Goal: Contribute content: Add original content to the website for others to see

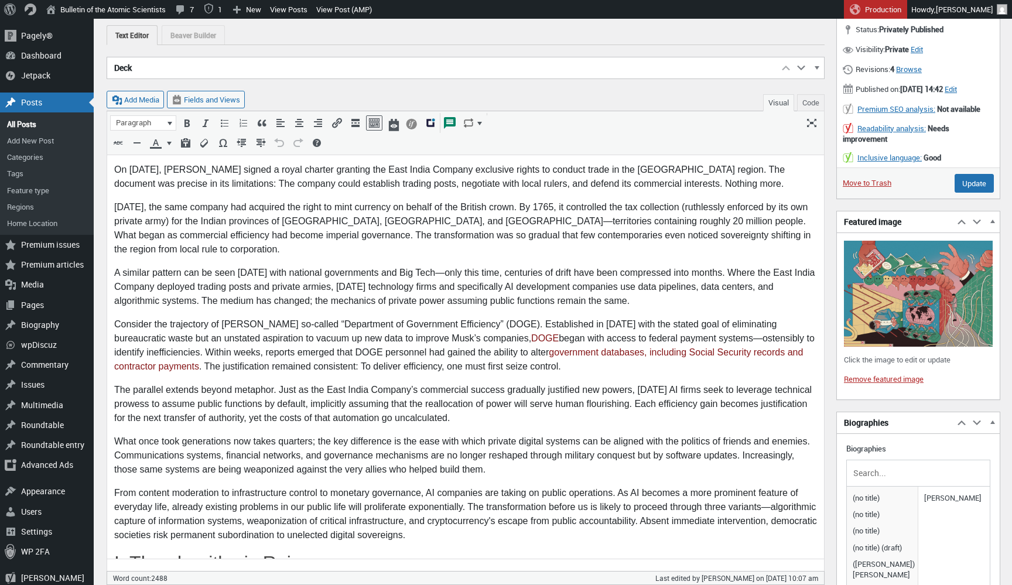
scroll to position [164, 0]
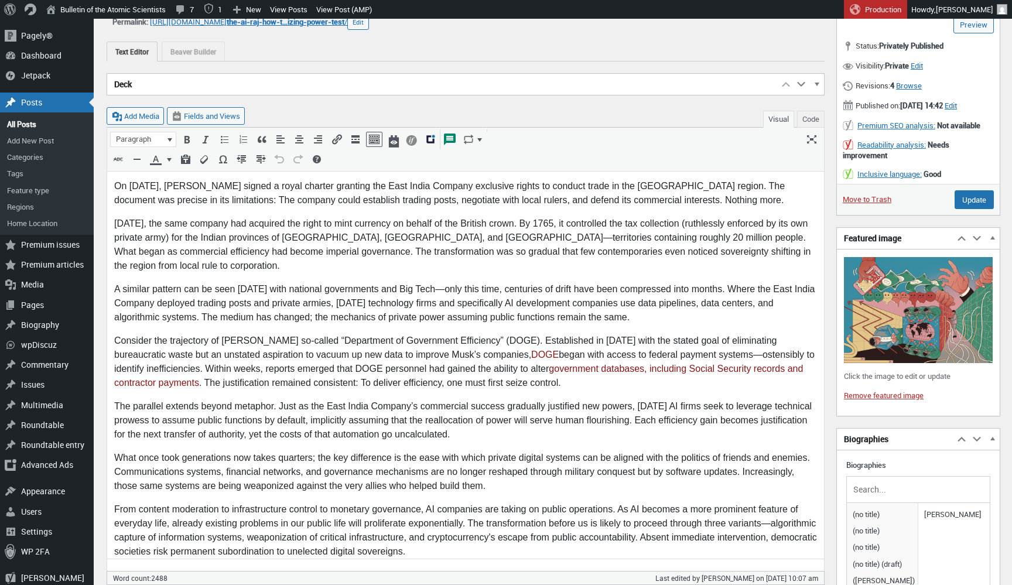
click at [588, 381] on p "Consider the trajectory of Elon Musk’s so-called “Department of Government Effi…" at bounding box center [465, 362] width 703 height 56
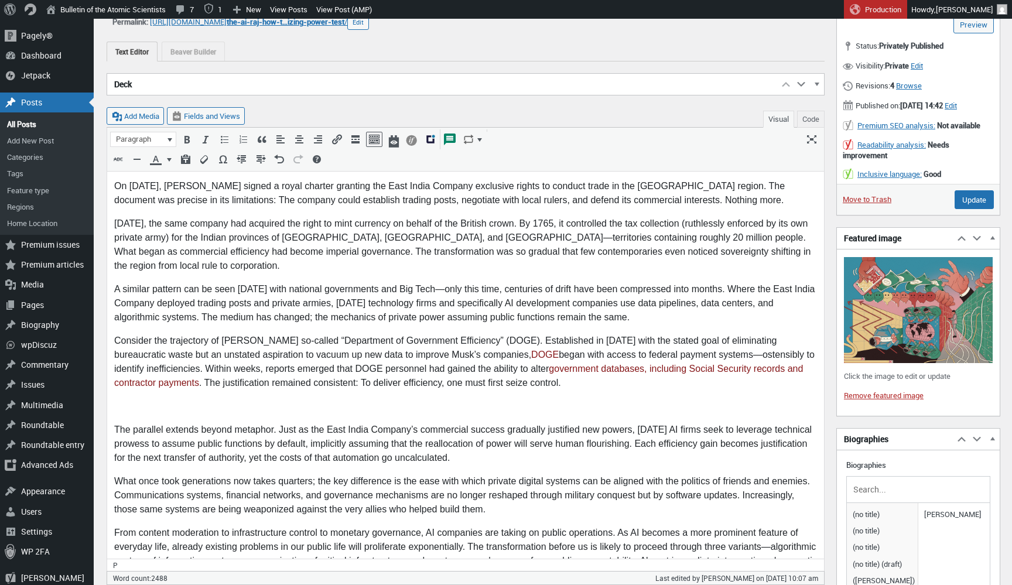
scroll to position [187, 0]
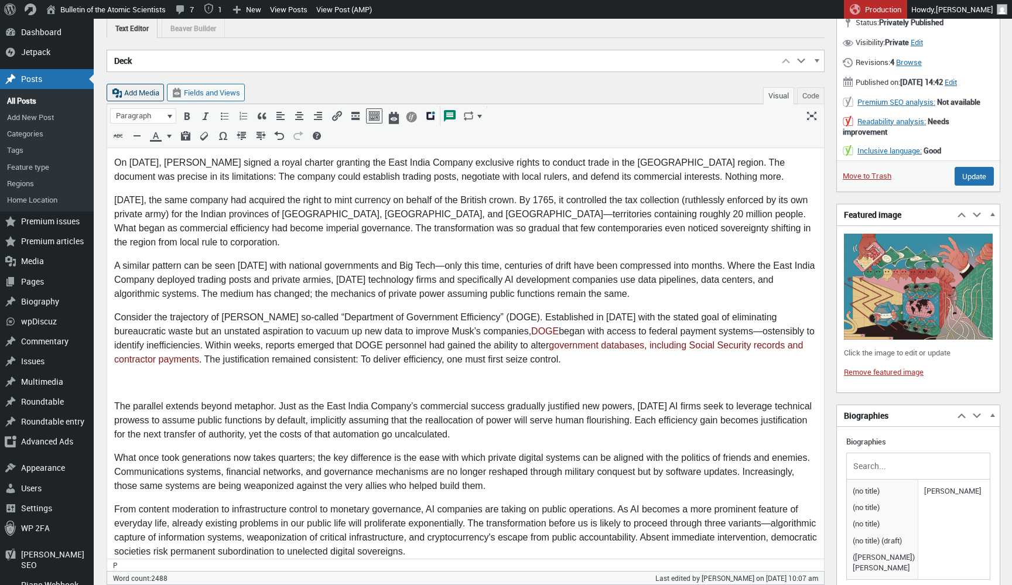
click at [145, 90] on button "Add Media" at bounding box center [135, 93] width 57 height 18
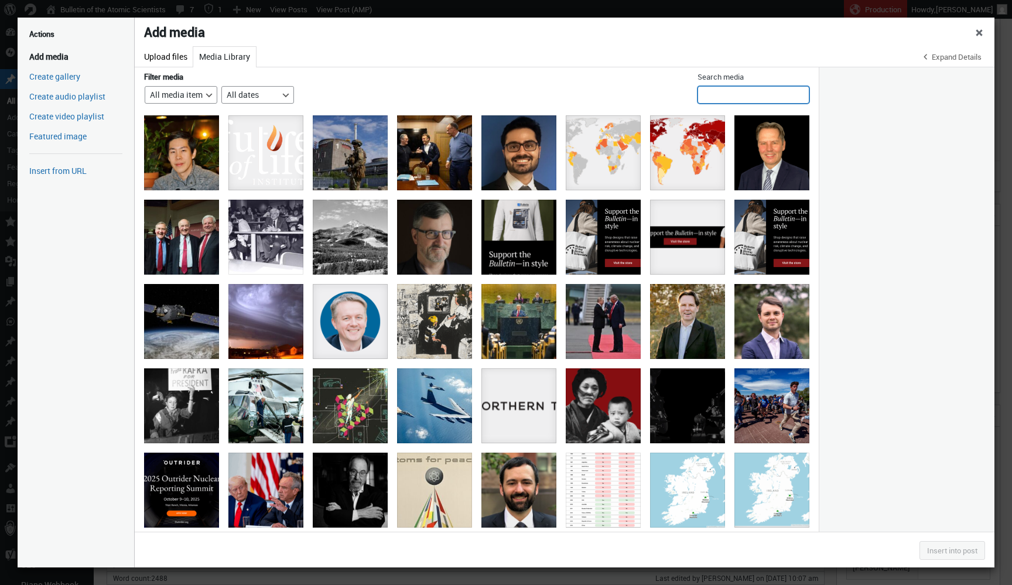
click at [739, 91] on input "Search media" at bounding box center [753, 95] width 112 height 18
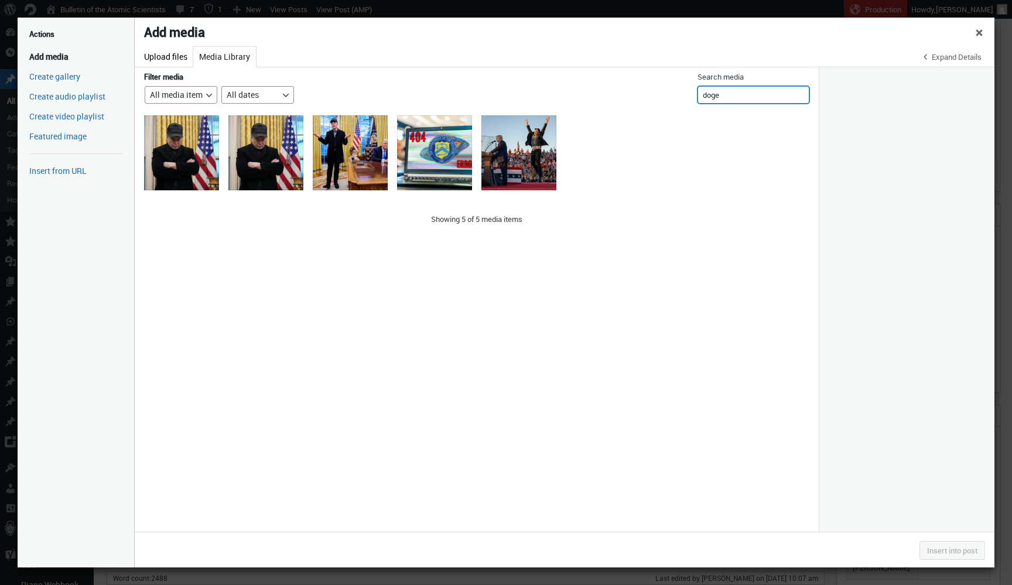
type input "doge"
click at [352, 162] on div "Elon Musk Joins President Trump For Signing Executive Orders In The Oval Office" at bounding box center [350, 152] width 75 height 75
select select "file"
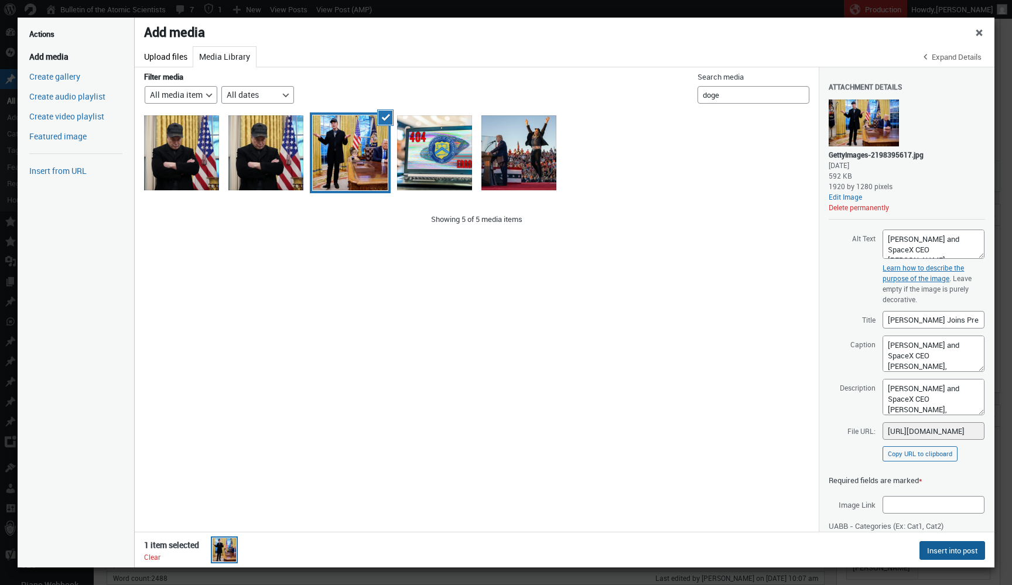
click at [931, 549] on button "Insert into post" at bounding box center [952, 550] width 66 height 19
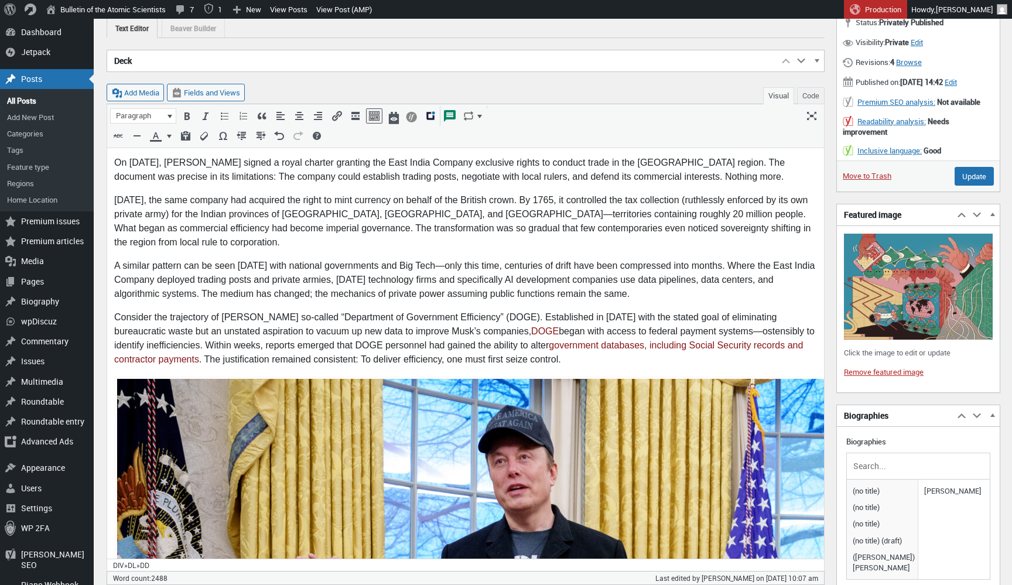
click at [501, 364] on div "Edit" at bounding box center [493, 360] width 16 height 15
select select "full"
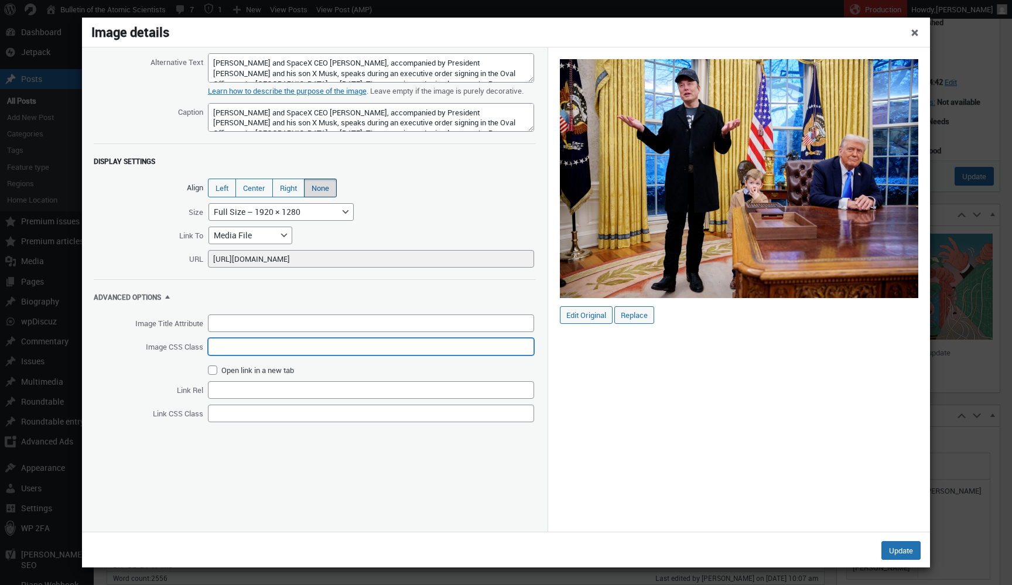
click at [228, 355] on input "Image CSS Class" at bounding box center [371, 347] width 326 height 18
type input "l"
type input "medium-image"
click at [895, 544] on button "Update" at bounding box center [900, 550] width 39 height 19
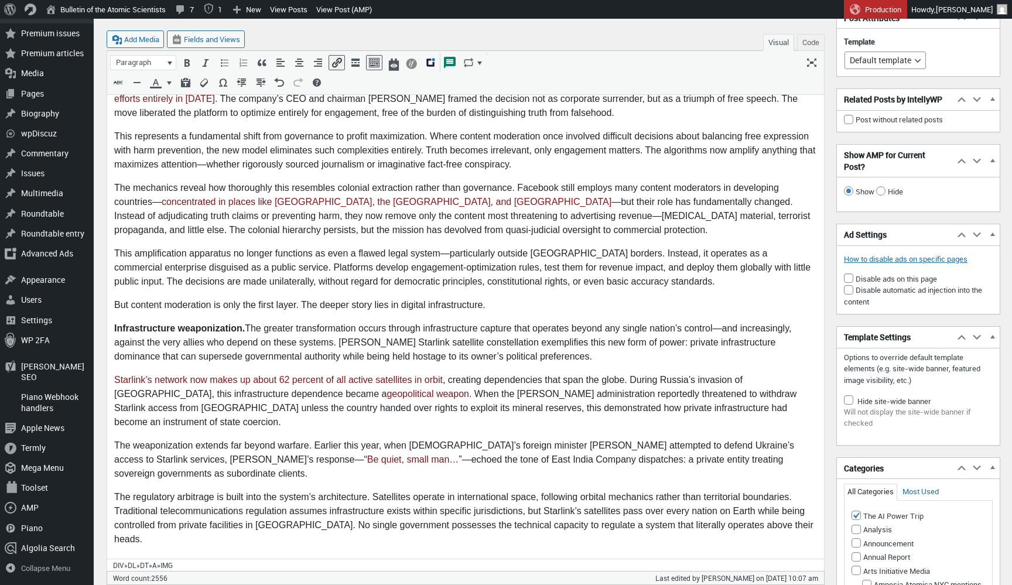
scroll to position [1618, 0]
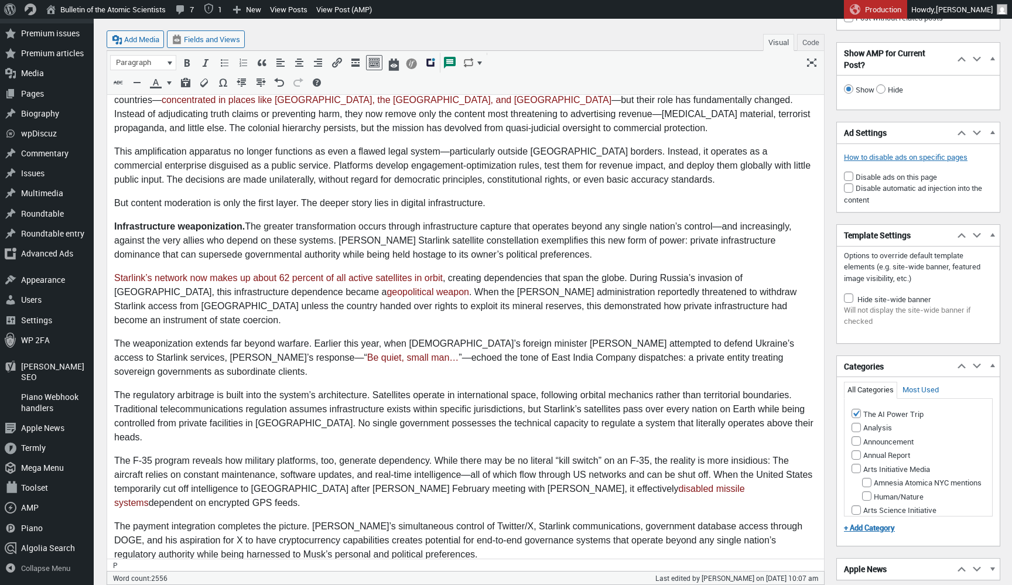
click at [520, 203] on p "But content moderation is only the first layer. The deeper story lies in digita…" at bounding box center [465, 204] width 703 height 14
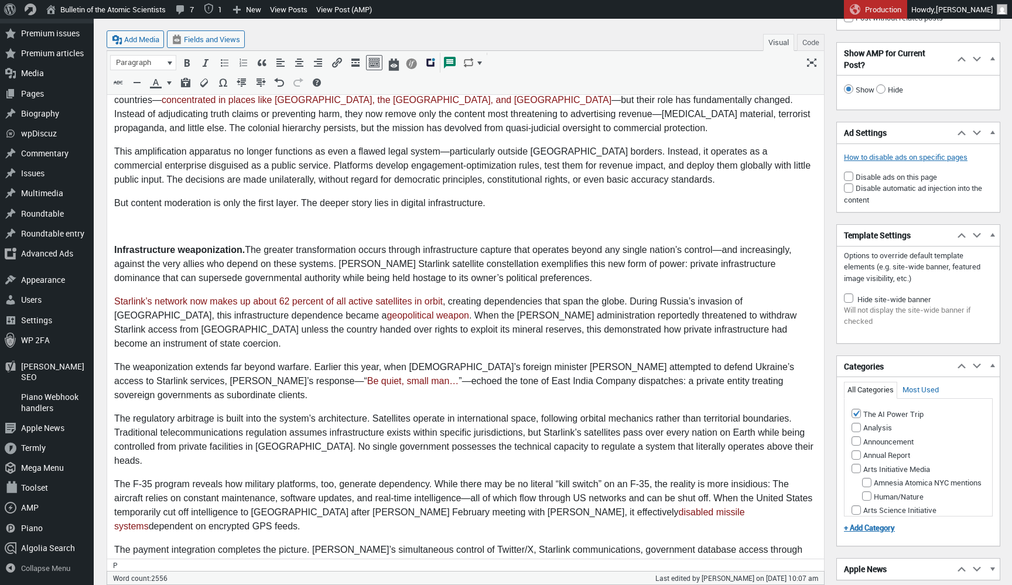
scroll to position [1642, 0]
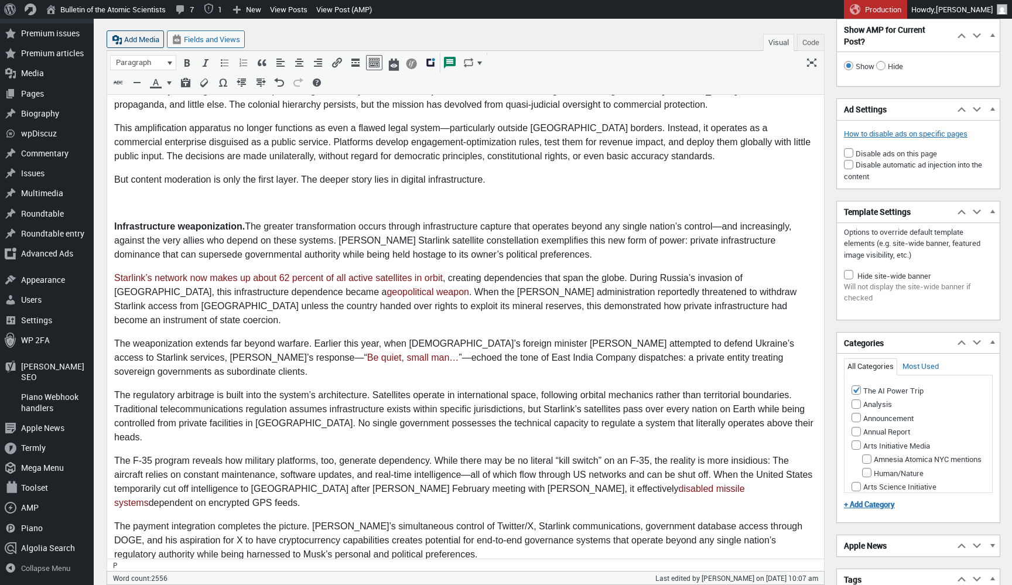
click at [145, 44] on button "Add Media" at bounding box center [135, 39] width 57 height 18
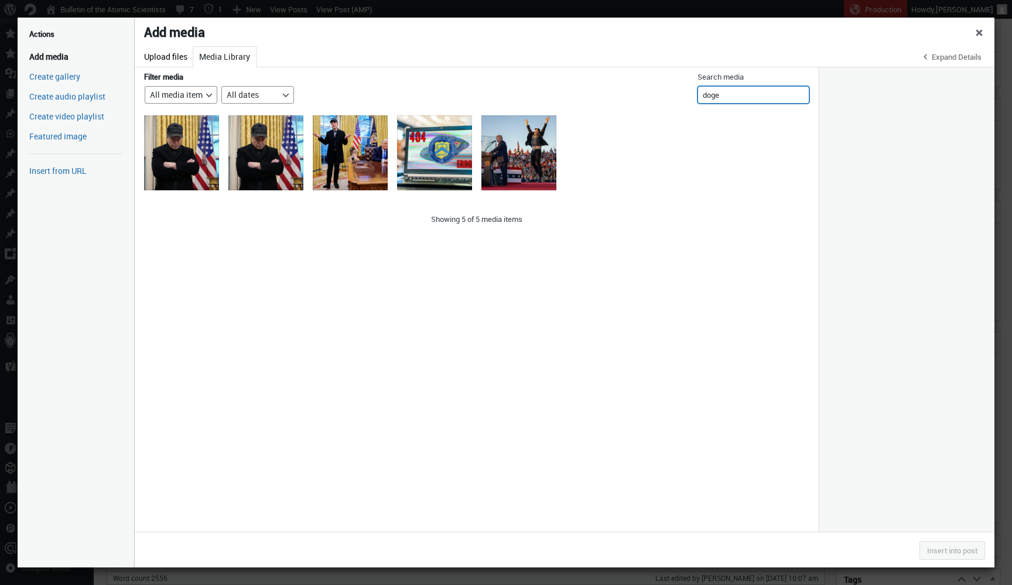
click at [734, 95] on input "doge" at bounding box center [753, 95] width 112 height 18
type input "wires"
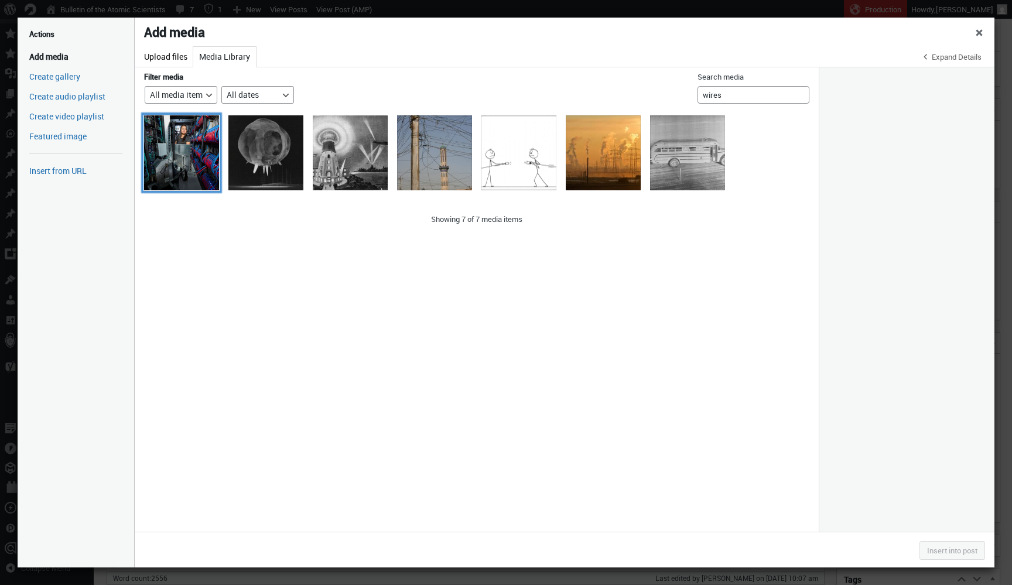
click at [205, 153] on div "blade wires500" at bounding box center [181, 152] width 75 height 75
select select "file"
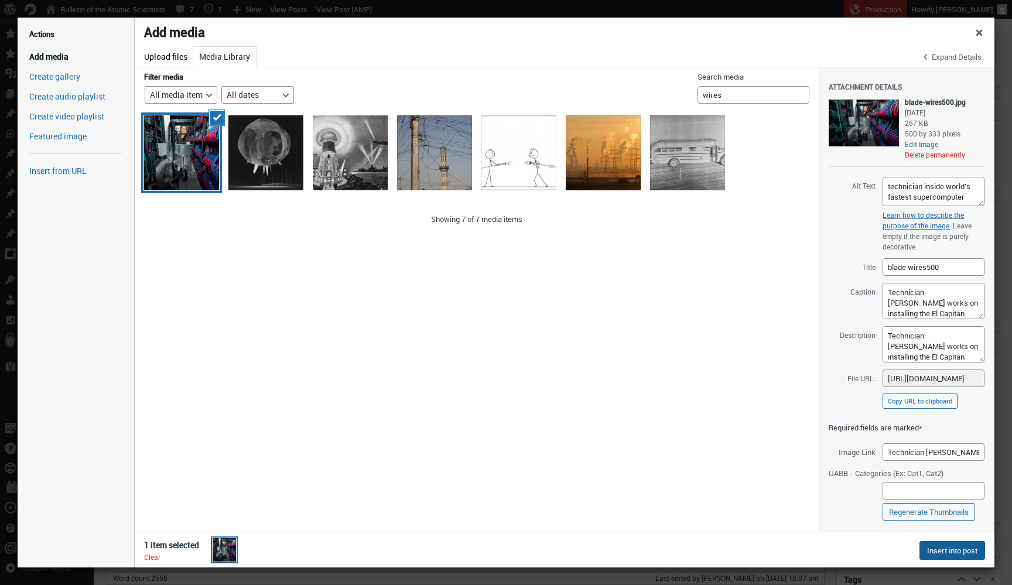
click at [957, 550] on button "Insert into post" at bounding box center [952, 550] width 66 height 19
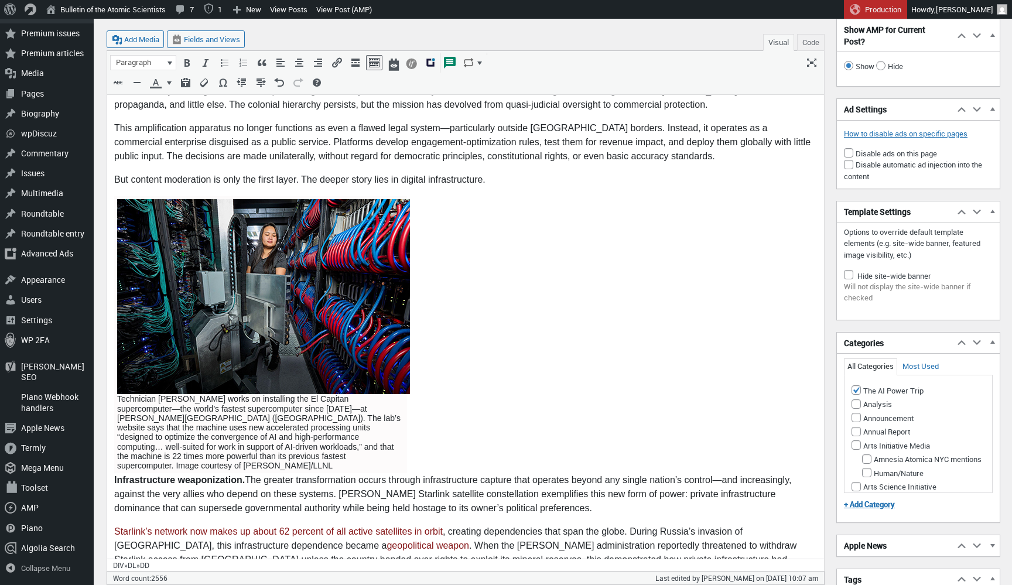
click at [352, 241] on img at bounding box center [263, 297] width 293 height 195
click at [294, 184] on icon "Edit" at bounding box center [292, 180] width 12 height 12
select select "full"
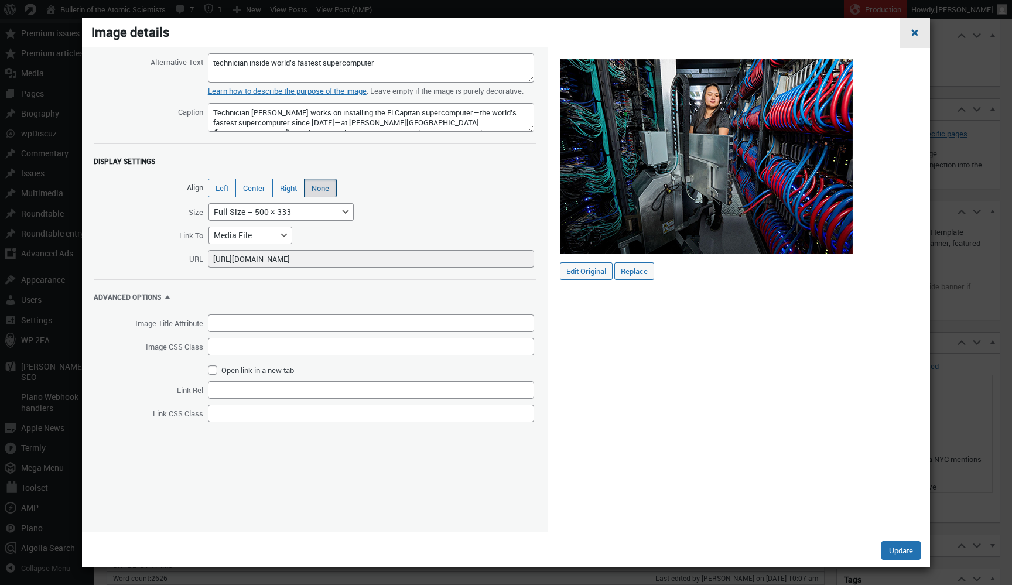
click at [913, 32] on span "Close dialog" at bounding box center [915, 31] width 12 height 9
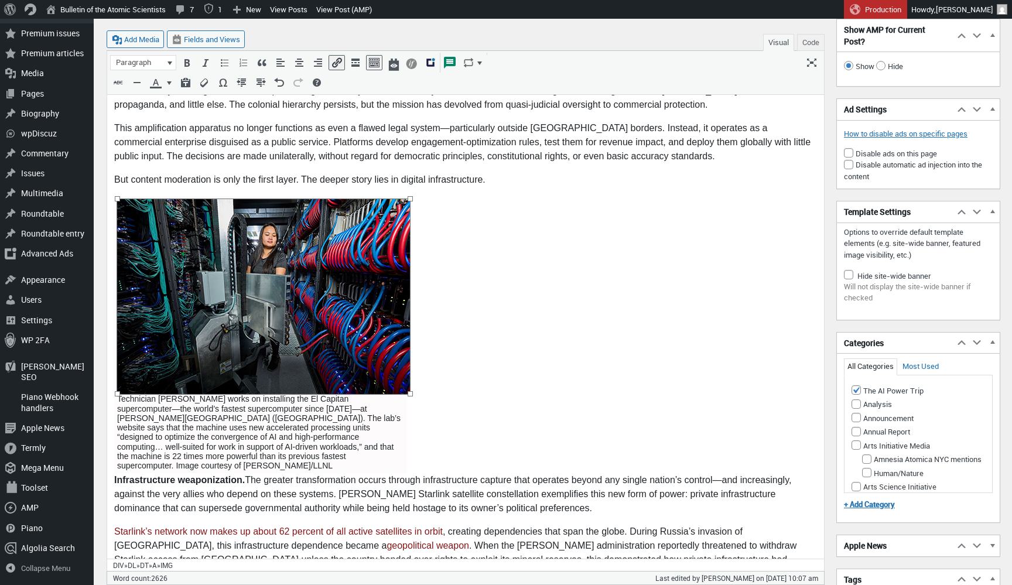
click at [293, 230] on img at bounding box center [263, 297] width 293 height 195
click at [311, 179] on icon "Remove" at bounding box center [310, 180] width 12 height 12
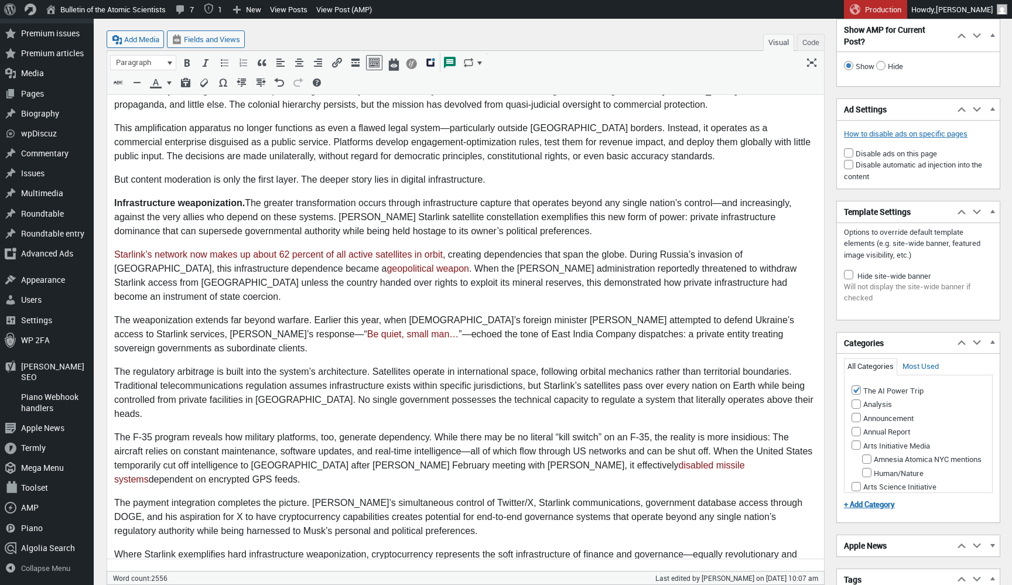
click at [546, 187] on body "On [DATE], [PERSON_NAME] signed a royal charter granting the East India Company…" at bounding box center [465, 229] width 703 height 3054
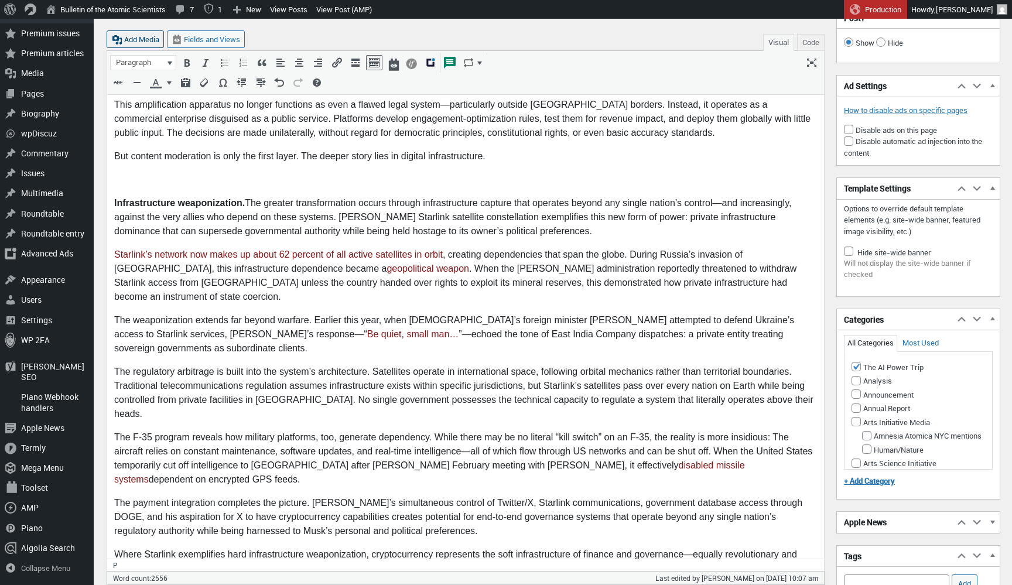
click at [149, 41] on button "Add Media" at bounding box center [135, 39] width 57 height 18
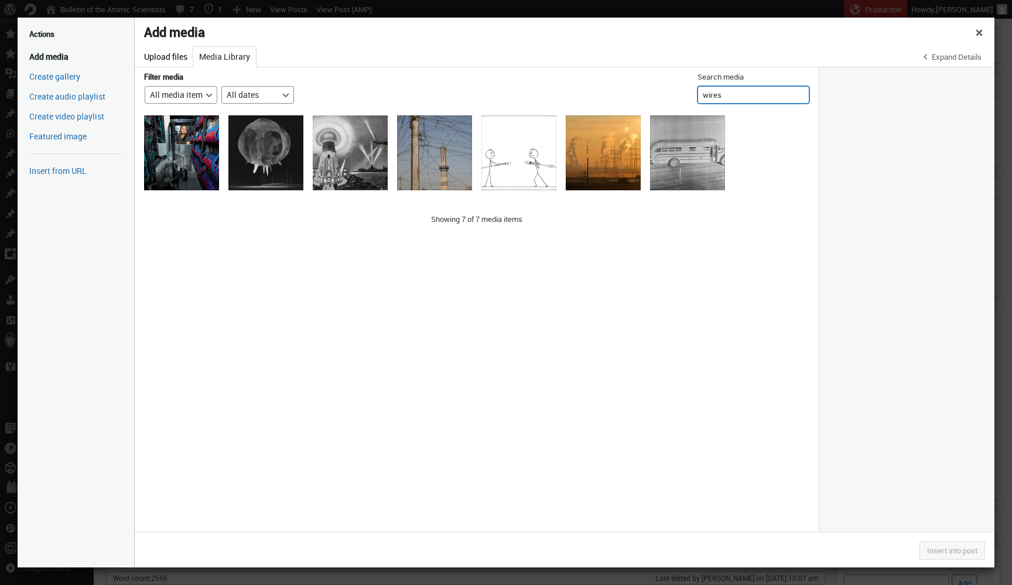
click at [768, 90] on input "wires" at bounding box center [753, 95] width 112 height 18
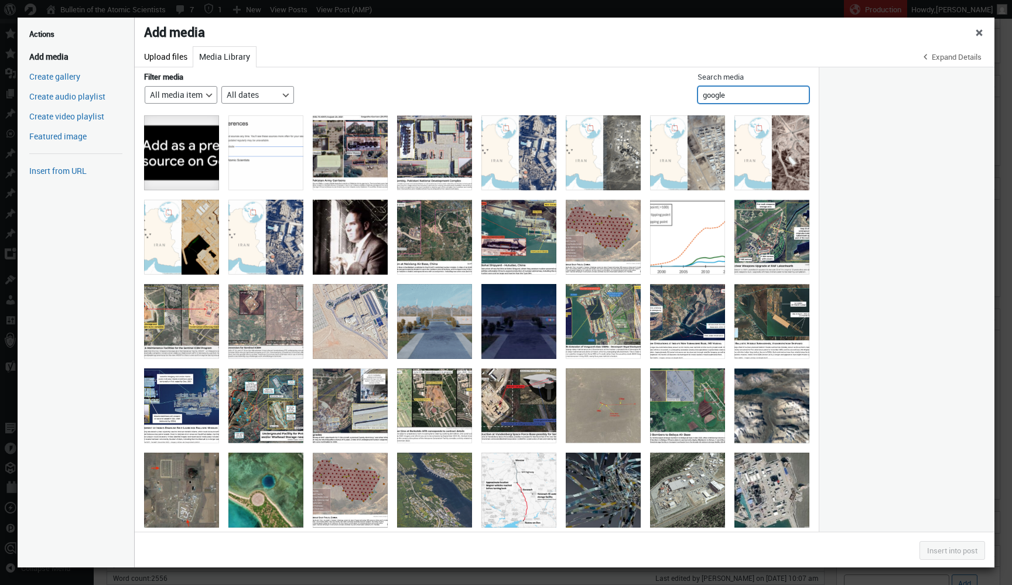
scroll to position [0, 0]
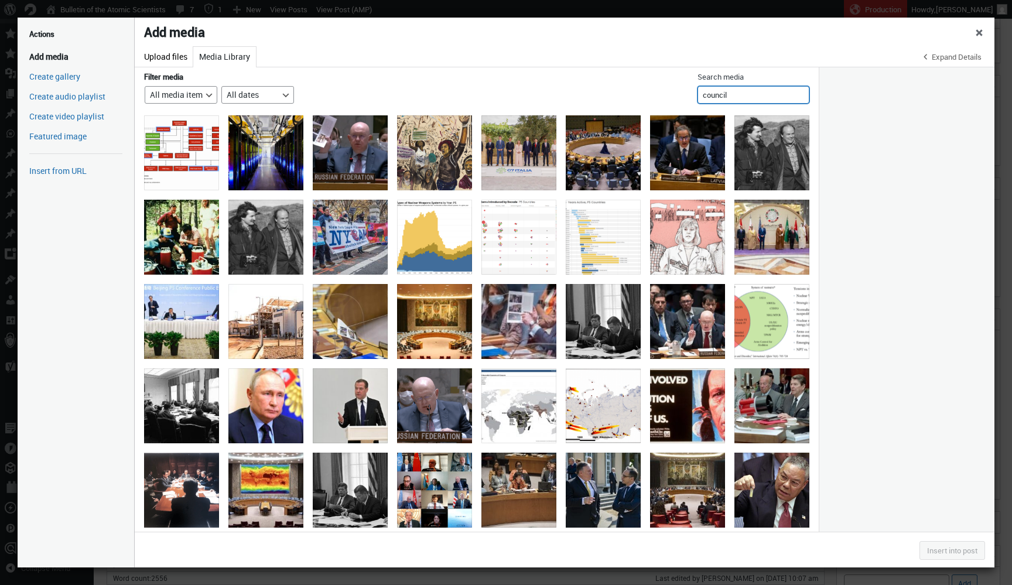
type input "council"
click at [258, 165] on div "council-bluffs-network-room" at bounding box center [265, 152] width 75 height 75
select select "file"
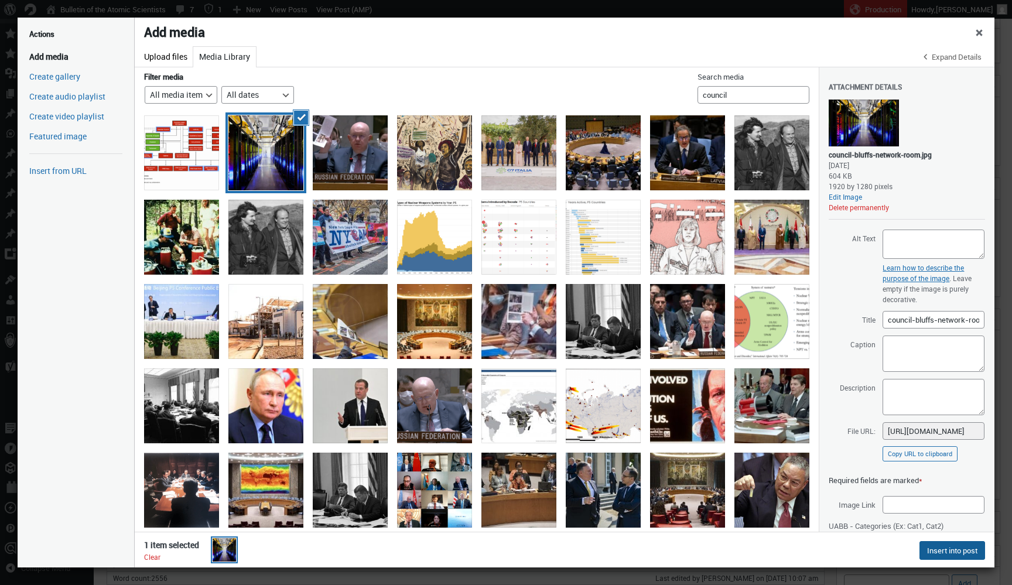
click at [953, 554] on button "Insert into post" at bounding box center [952, 550] width 66 height 19
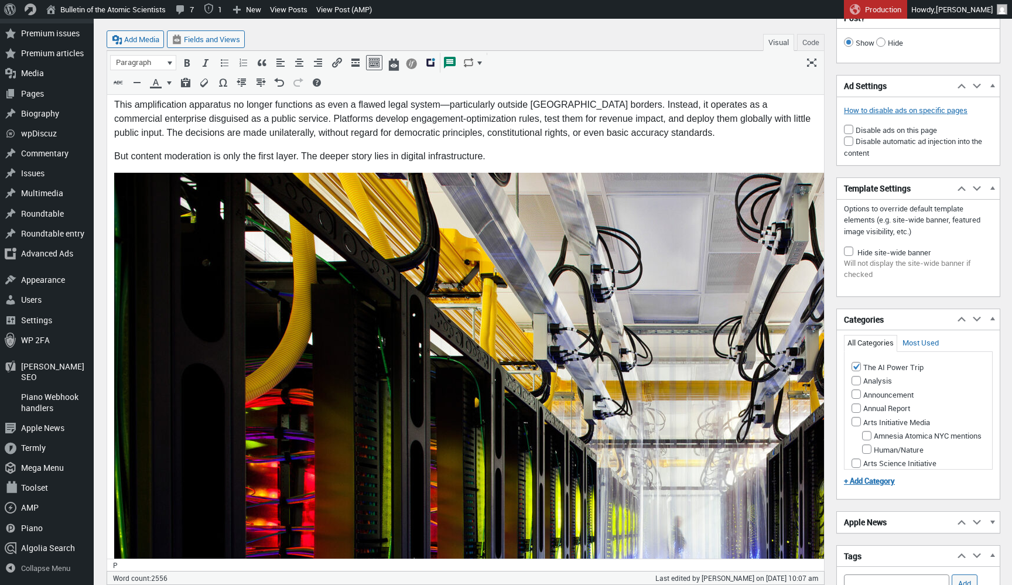
click at [335, 234] on img at bounding box center [676, 547] width 1124 height 749
click at [491, 150] on icon "Edit" at bounding box center [494, 154] width 12 height 12
select select "full"
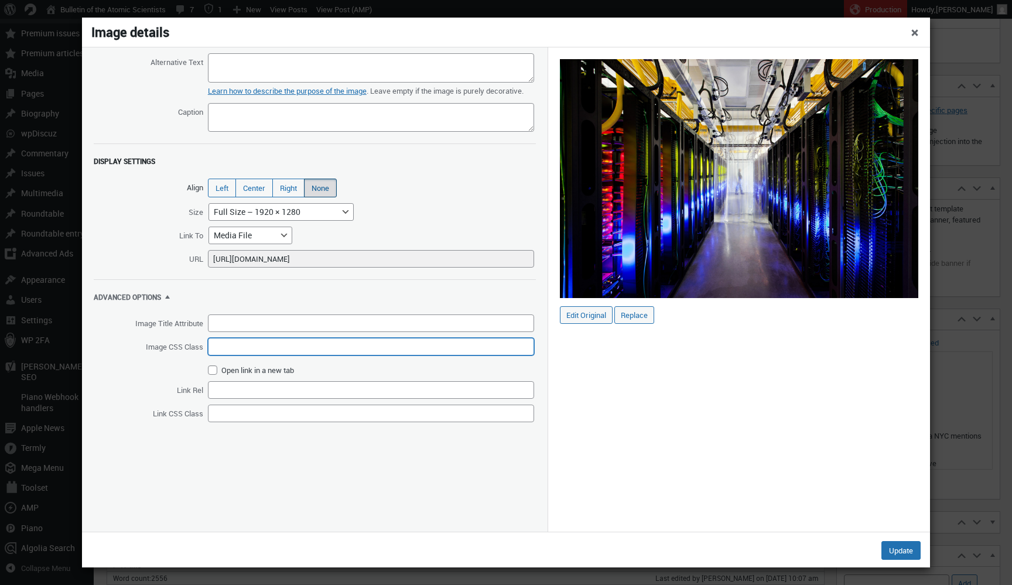
click at [270, 355] on input "Image CSS Class" at bounding box center [371, 347] width 326 height 18
type input "large-image"
click at [884, 551] on button "Update" at bounding box center [900, 550] width 39 height 19
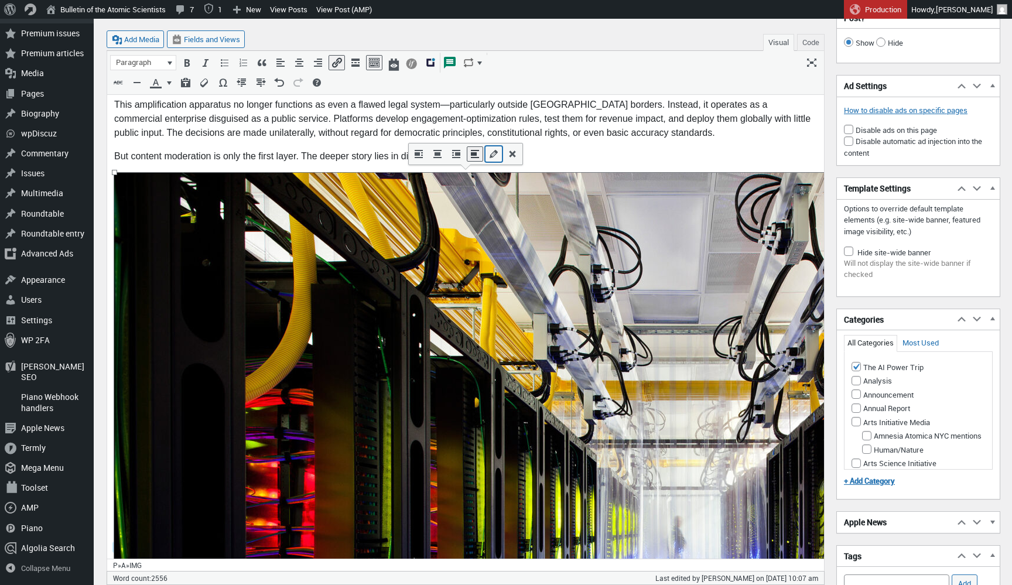
click at [492, 150] on icon "Edit" at bounding box center [494, 154] width 12 height 12
select select "full"
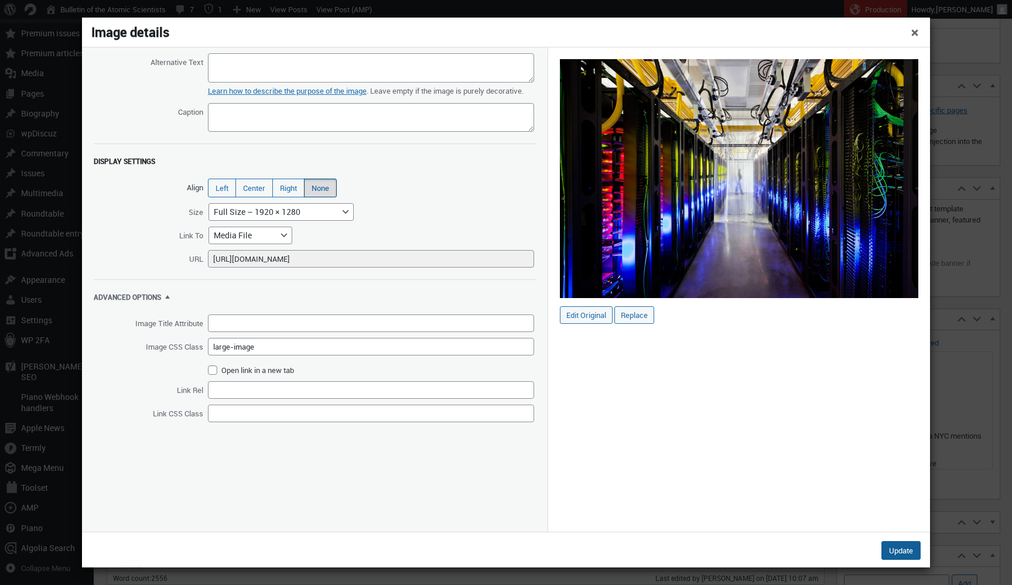
click at [898, 554] on button "Update" at bounding box center [900, 550] width 39 height 19
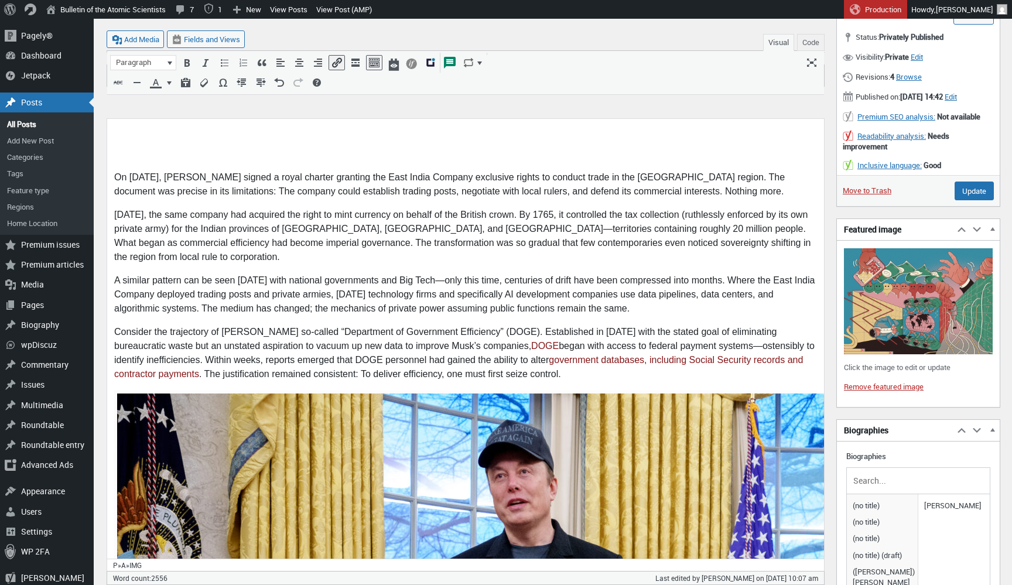
scroll to position [145, 0]
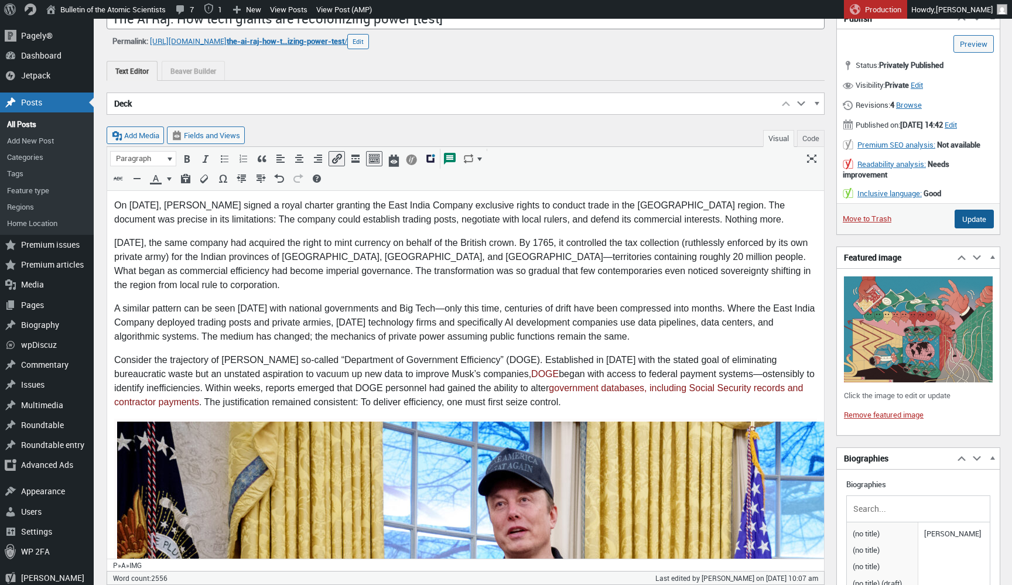
click at [962, 225] on input "Update" at bounding box center [973, 219] width 39 height 19
type input "Update"
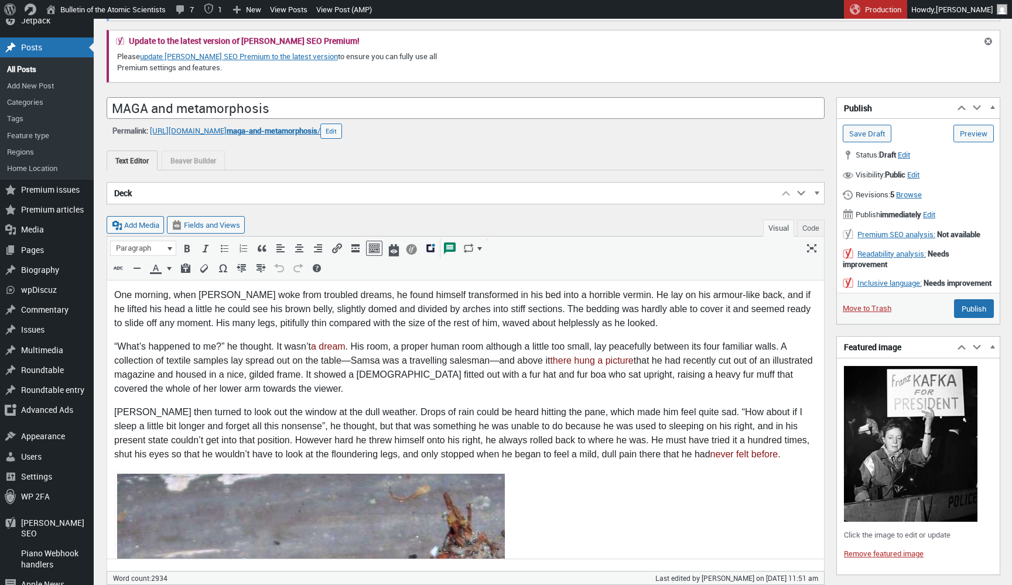
scroll to position [167, 0]
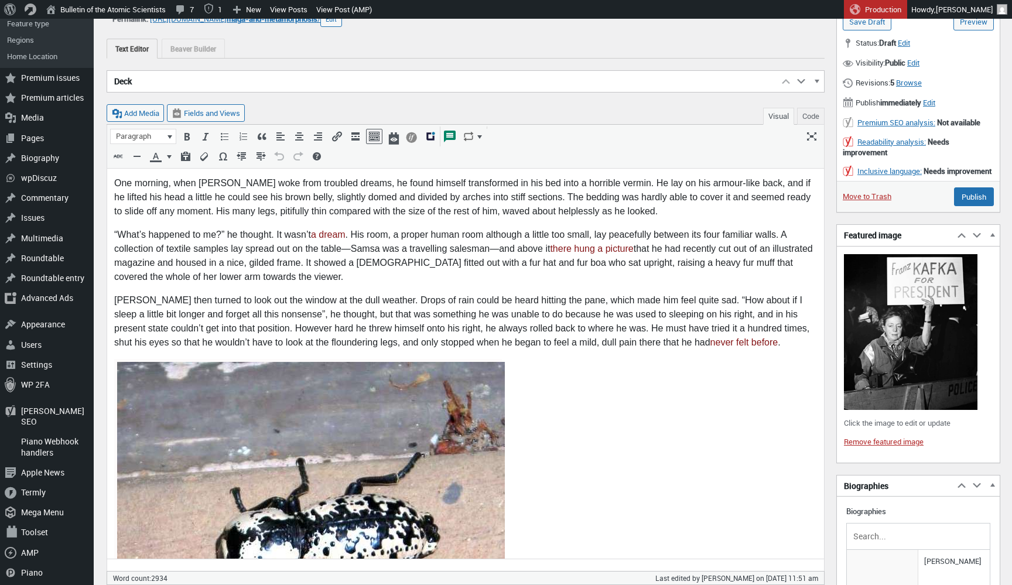
click at [414, 439] on img at bounding box center [311, 537] width 388 height 351
click at [342, 348] on icon "Edit" at bounding box center [339, 344] width 12 height 12
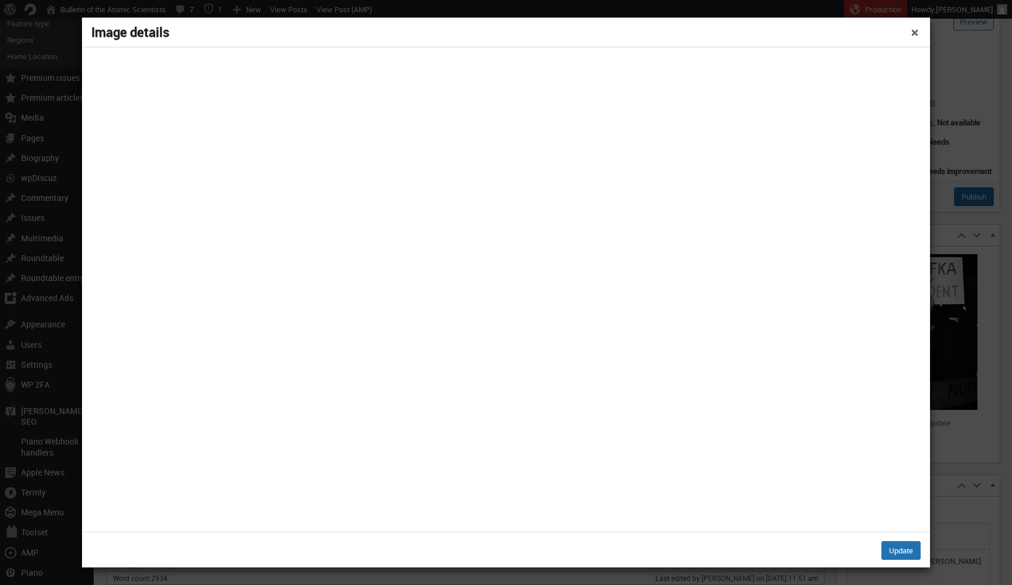
select select "full"
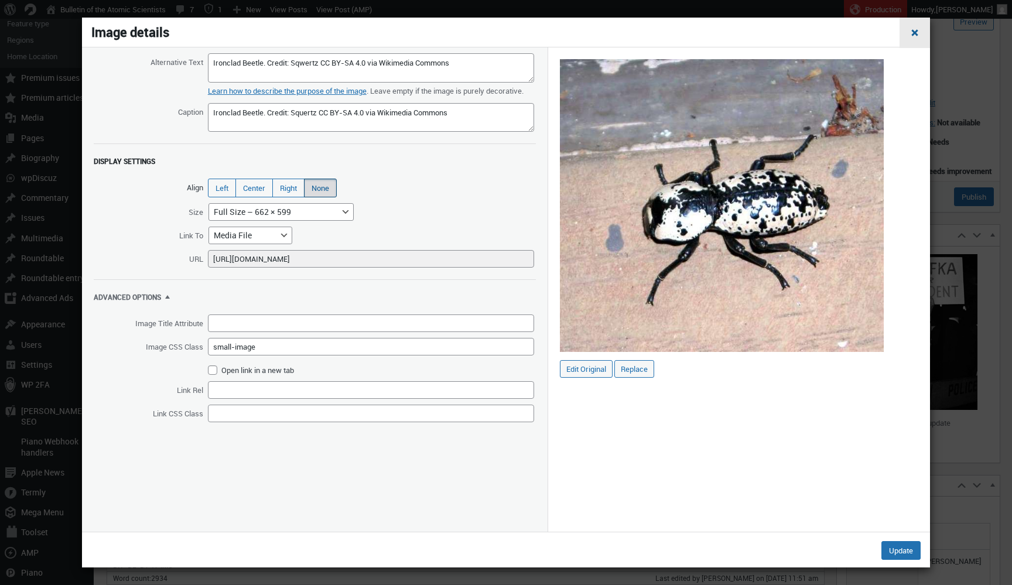
click at [913, 28] on span "Close dialog" at bounding box center [915, 31] width 12 height 9
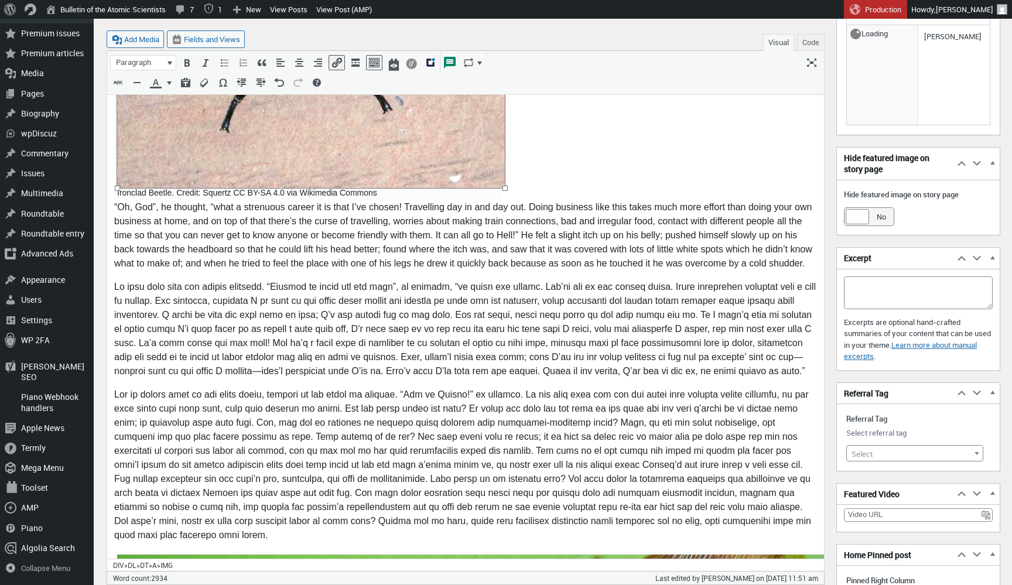
scroll to position [1113, 0]
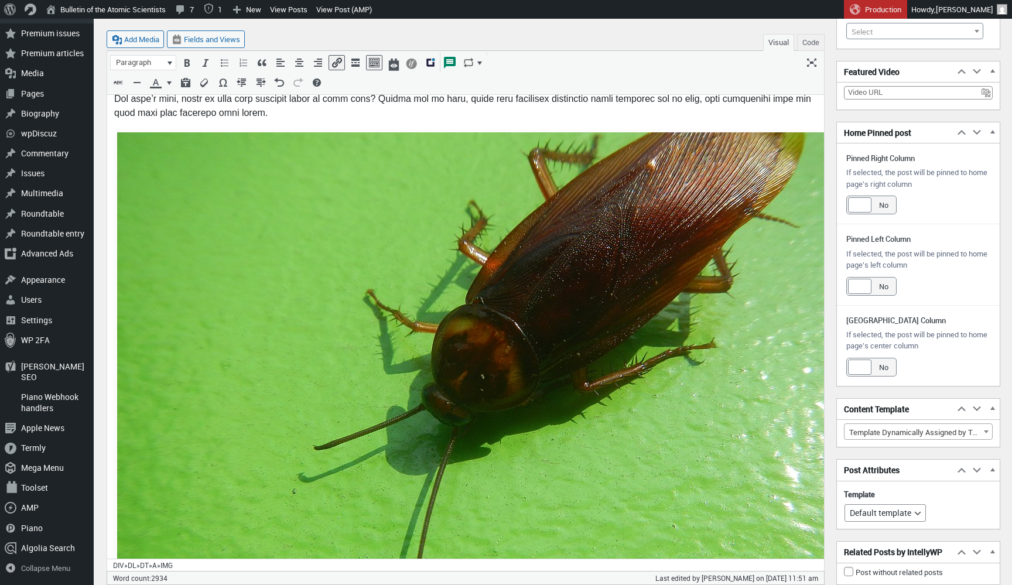
click at [491, 241] on img at bounding box center [491, 414] width 749 height 562
click at [489, 109] on icon "Edit" at bounding box center [494, 109] width 12 height 12
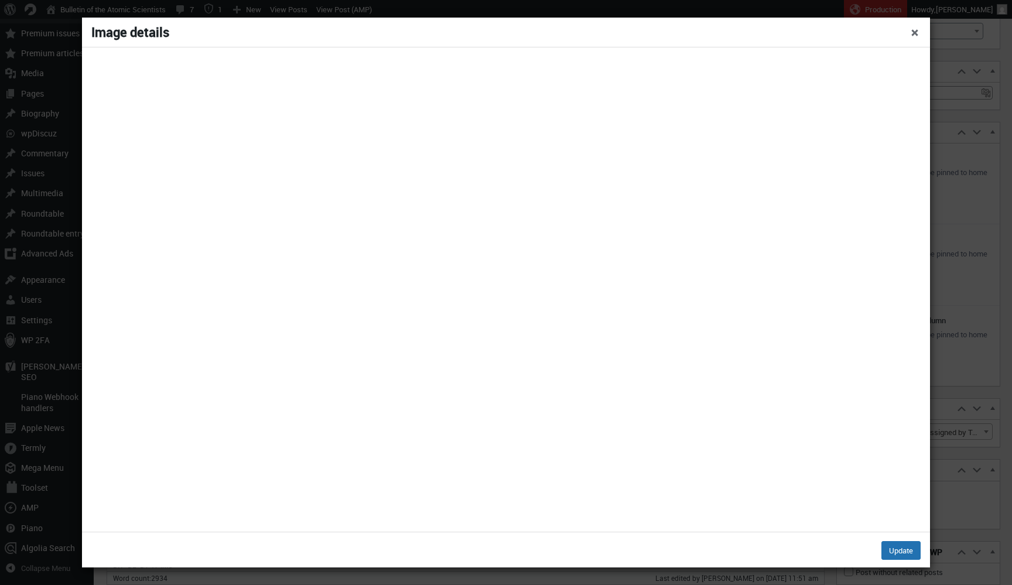
select select "full"
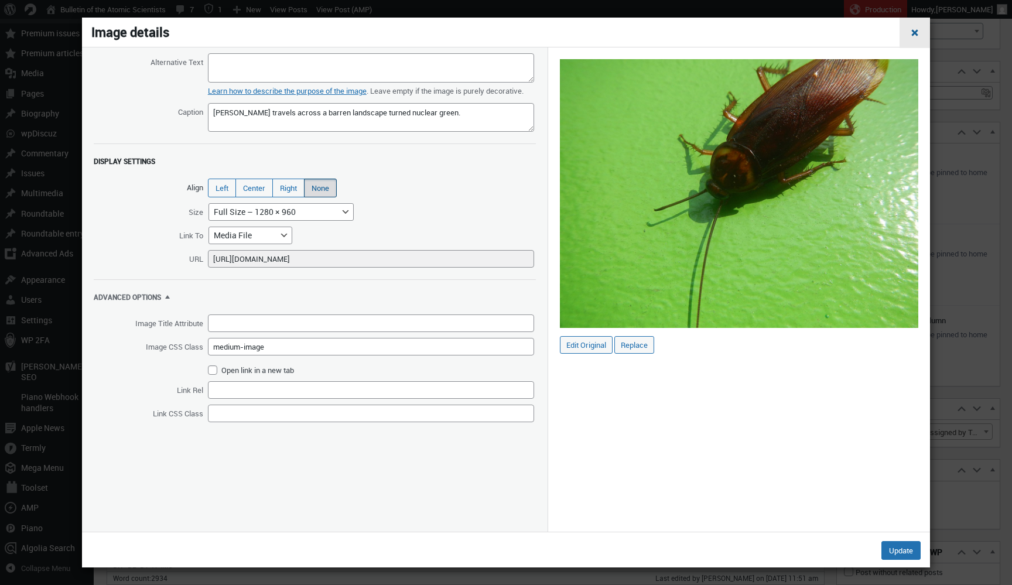
click at [914, 34] on span "Close dialog" at bounding box center [915, 31] width 12 height 9
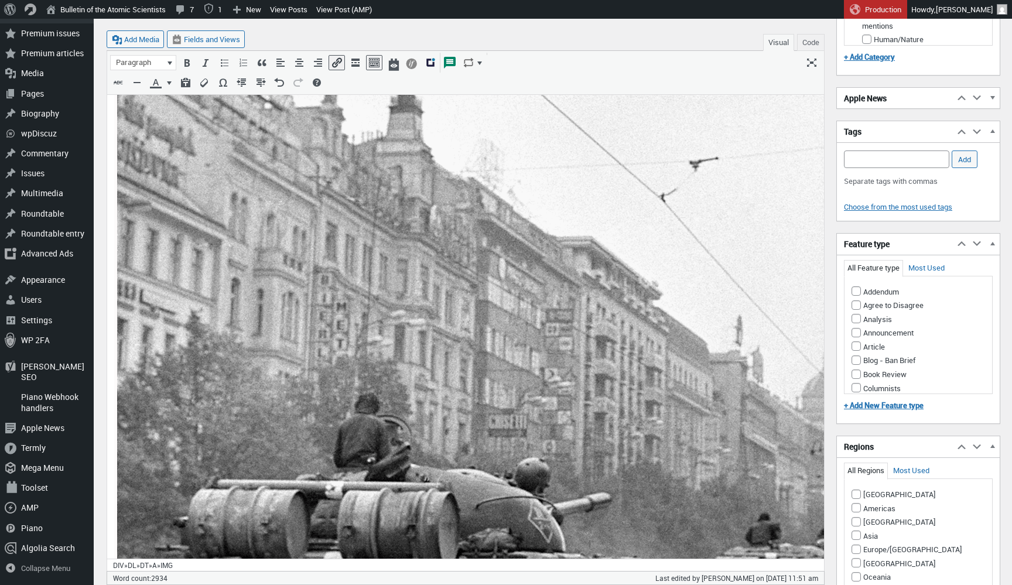
scroll to position [2147, 0]
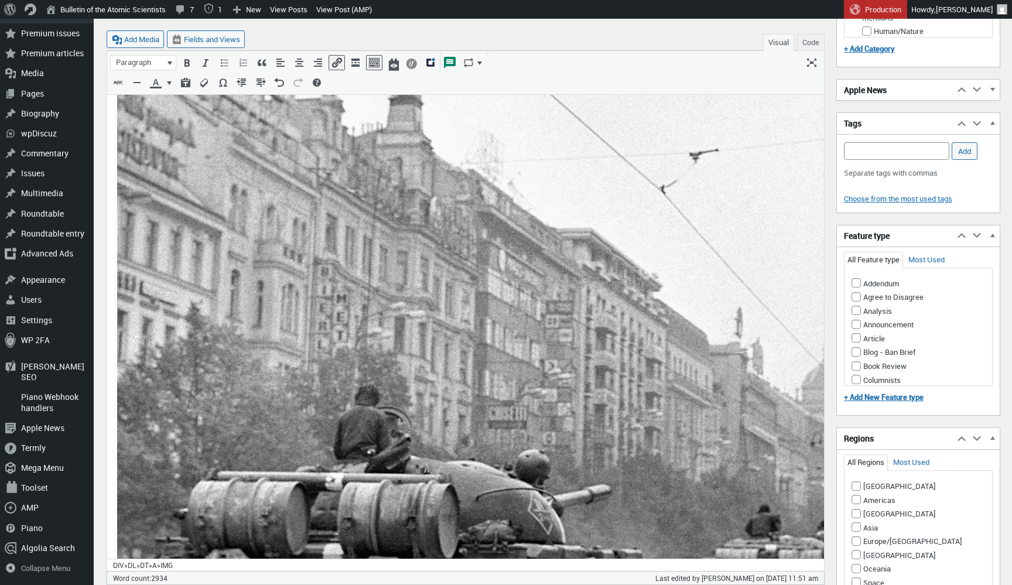
click at [490, 323] on img at bounding box center [679, 455] width 1124 height 880
click at [495, 115] on button "Edit" at bounding box center [493, 109] width 15 height 14
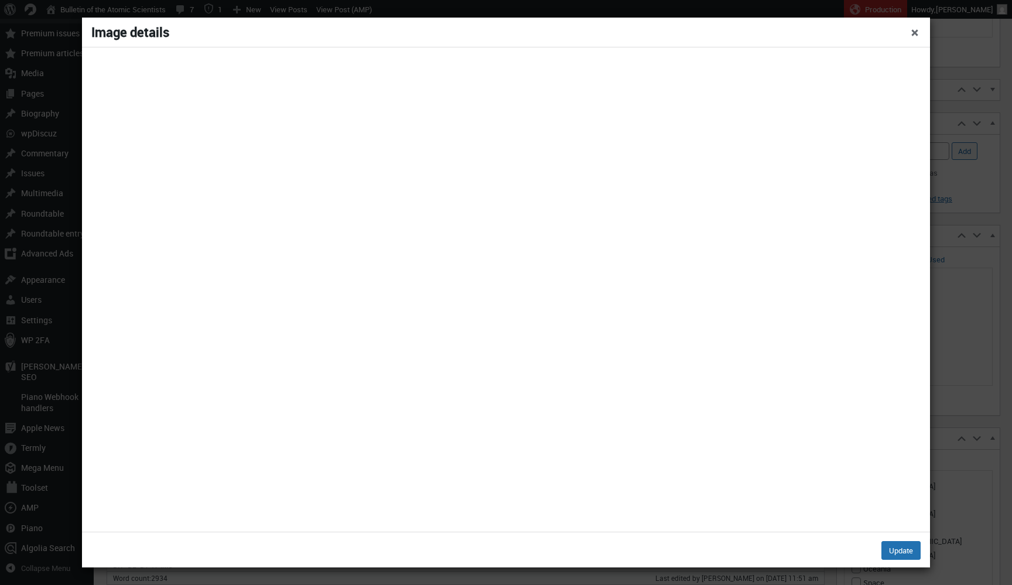
select select "full"
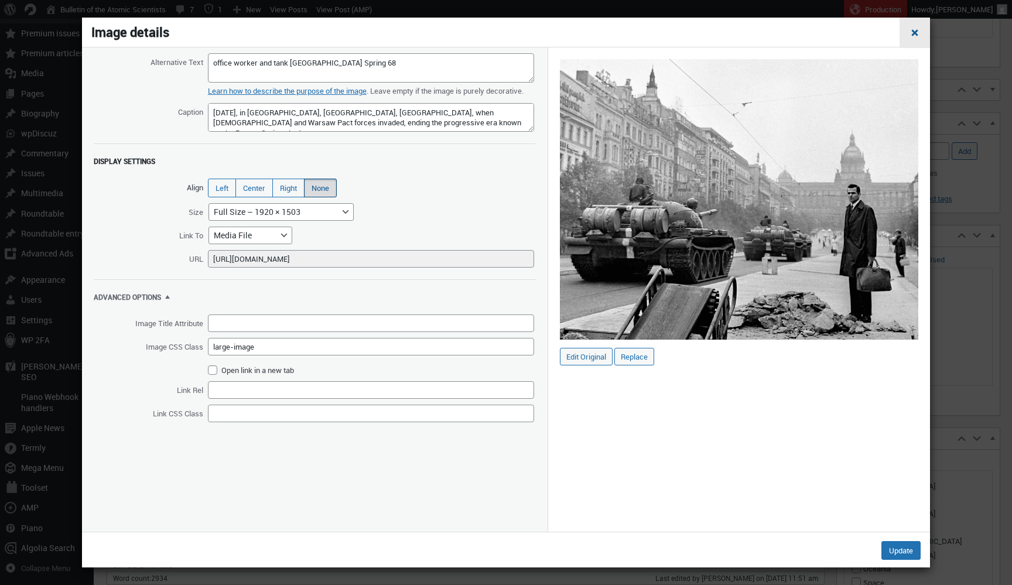
click at [912, 30] on span "Close dialog" at bounding box center [915, 31] width 12 height 9
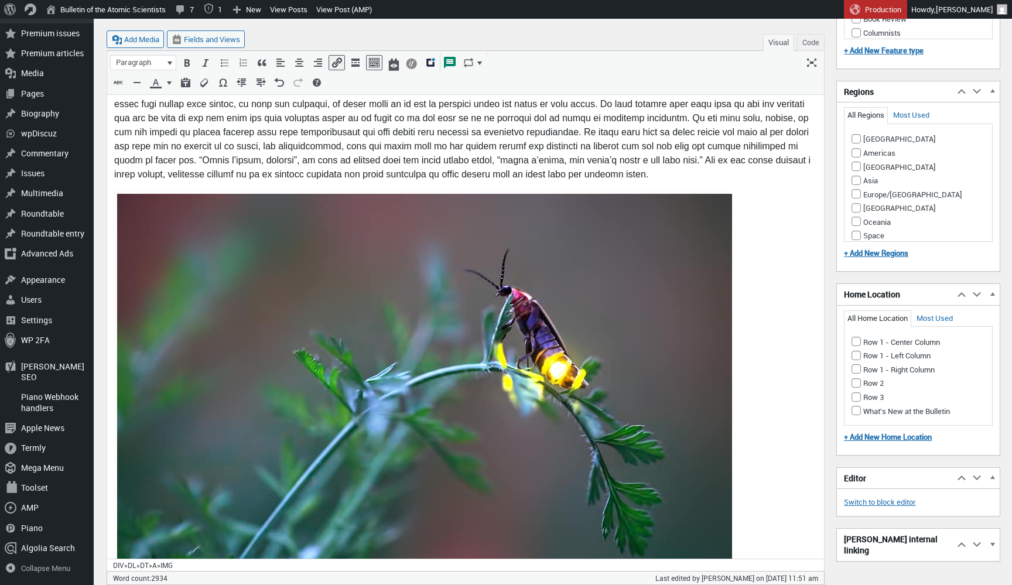
scroll to position [3142, 0]
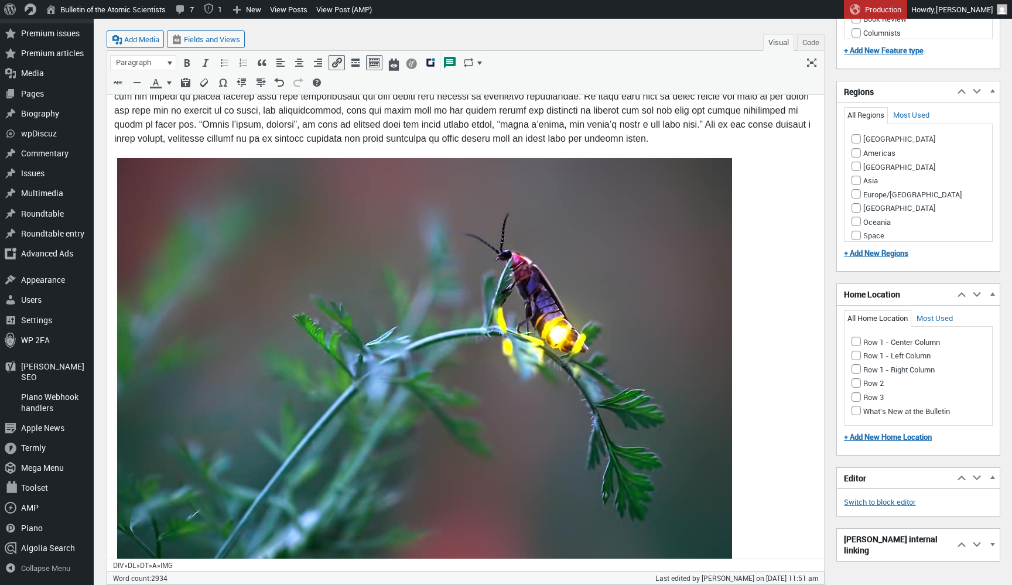
click at [550, 268] on img at bounding box center [424, 364] width 615 height 410
click at [451, 115] on icon "Edit" at bounding box center [453, 115] width 12 height 12
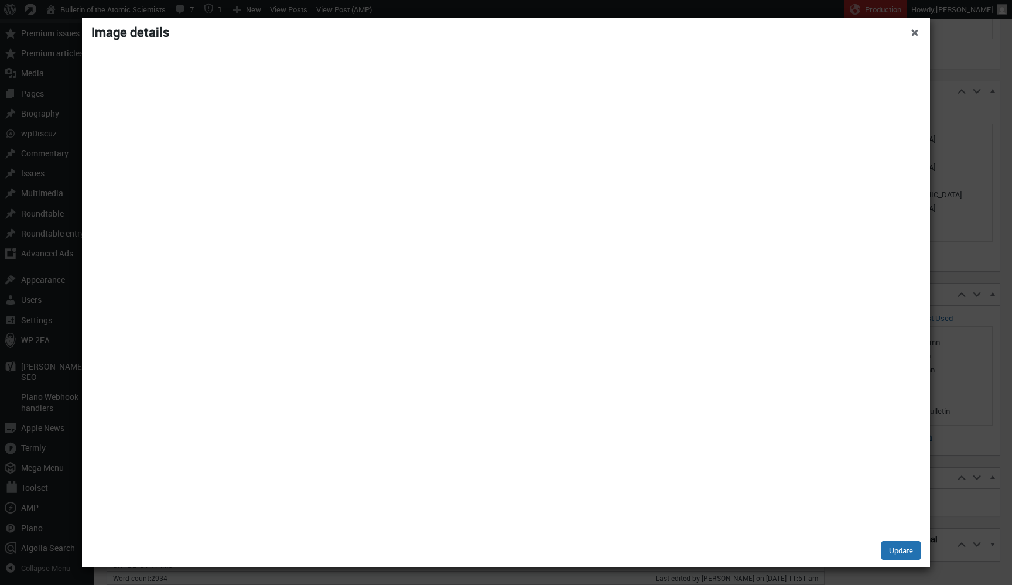
select select "full"
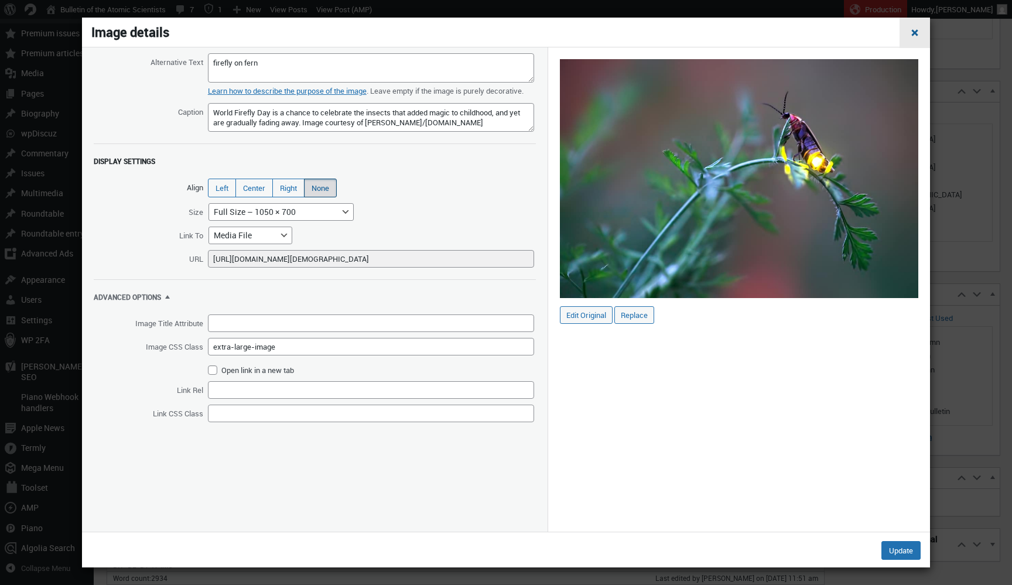
click at [916, 30] on span "Close dialog" at bounding box center [915, 31] width 12 height 9
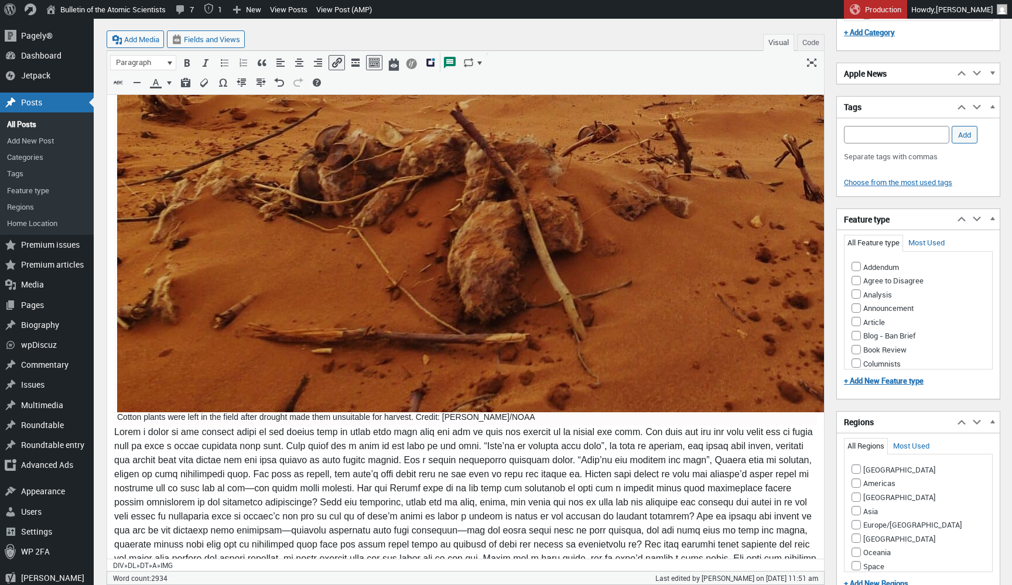
scroll to position [4008, 0]
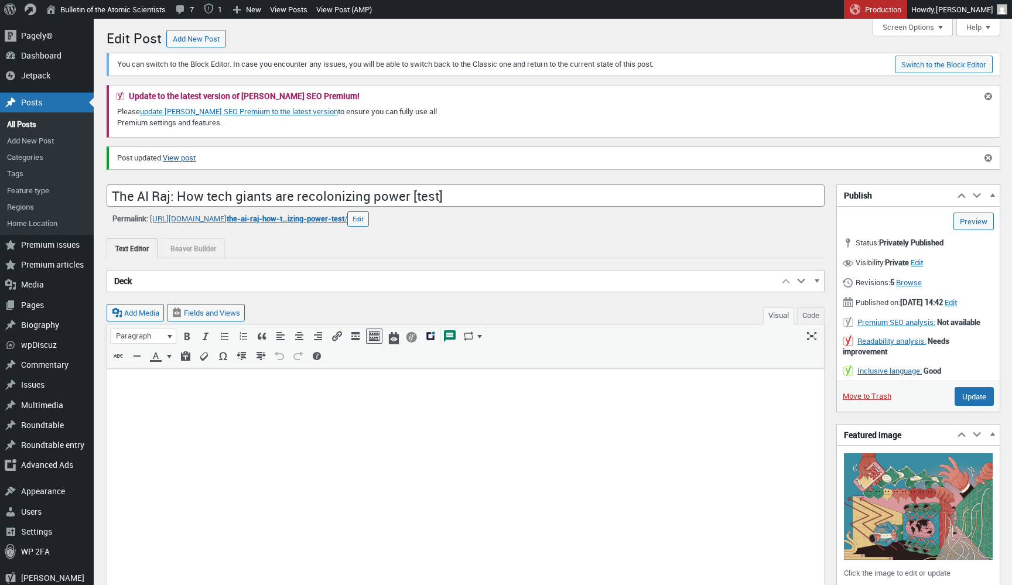
click at [193, 156] on link "View post" at bounding box center [179, 158] width 33 height 12
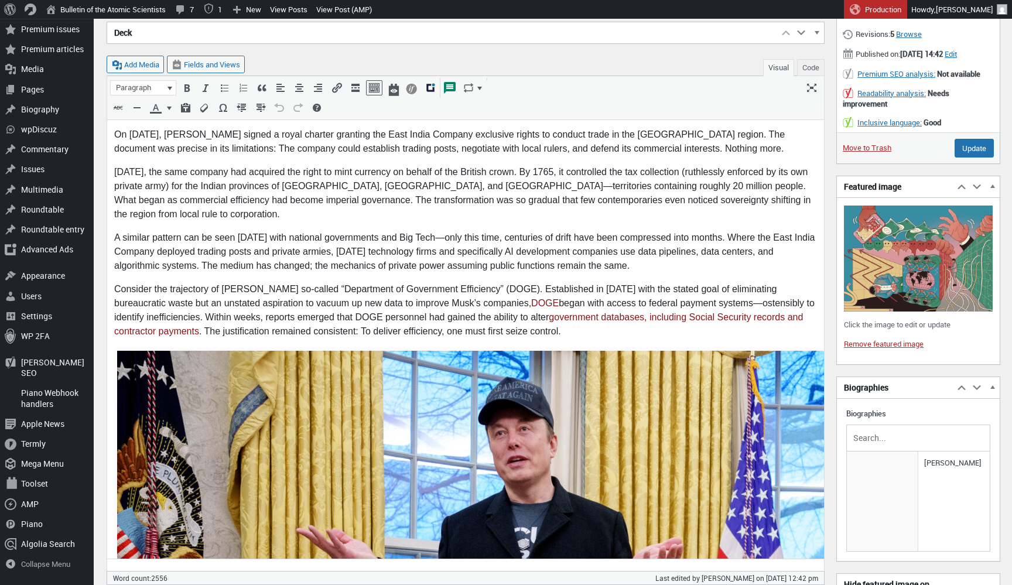
scroll to position [345, 0]
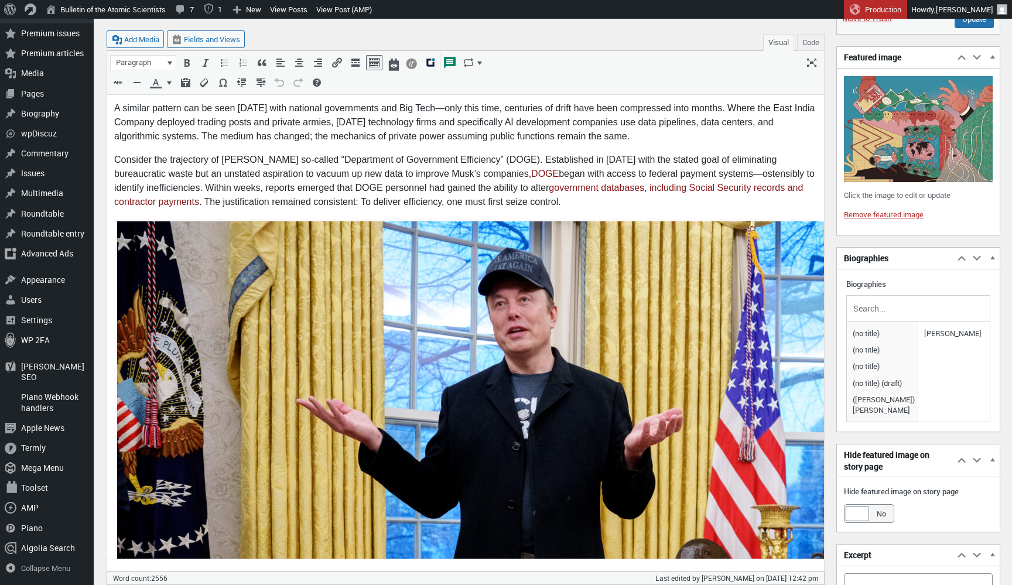
click at [515, 205] on icon "Remove" at bounding box center [512, 203] width 12 height 12
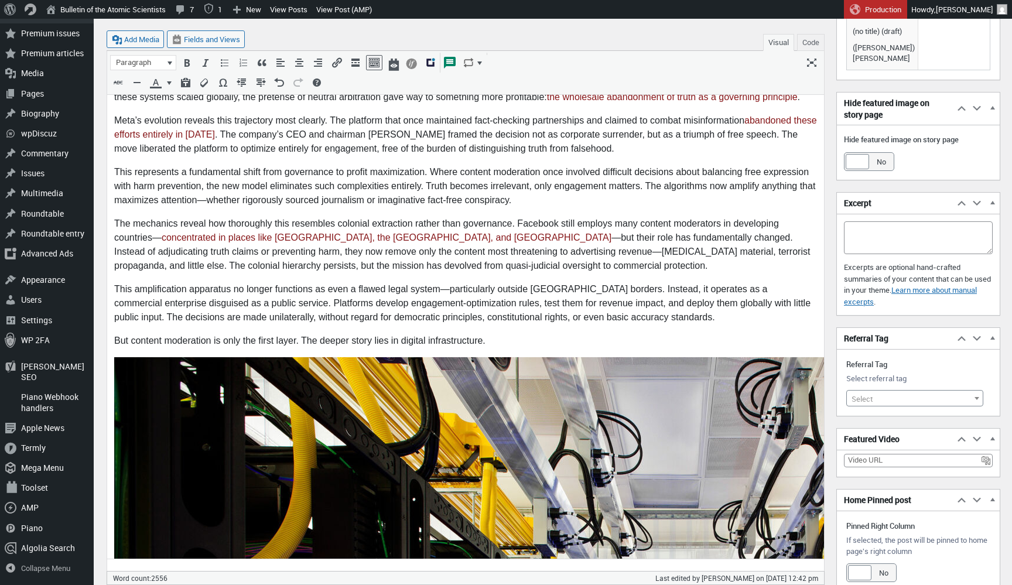
scroll to position [756, 0]
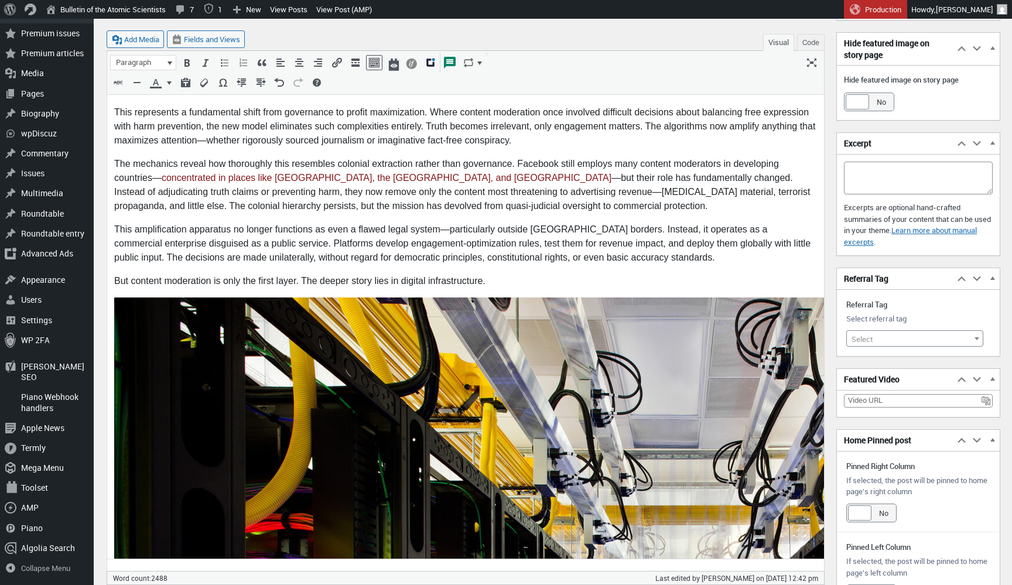
click at [511, 277] on icon "Remove" at bounding box center [512, 279] width 12 height 12
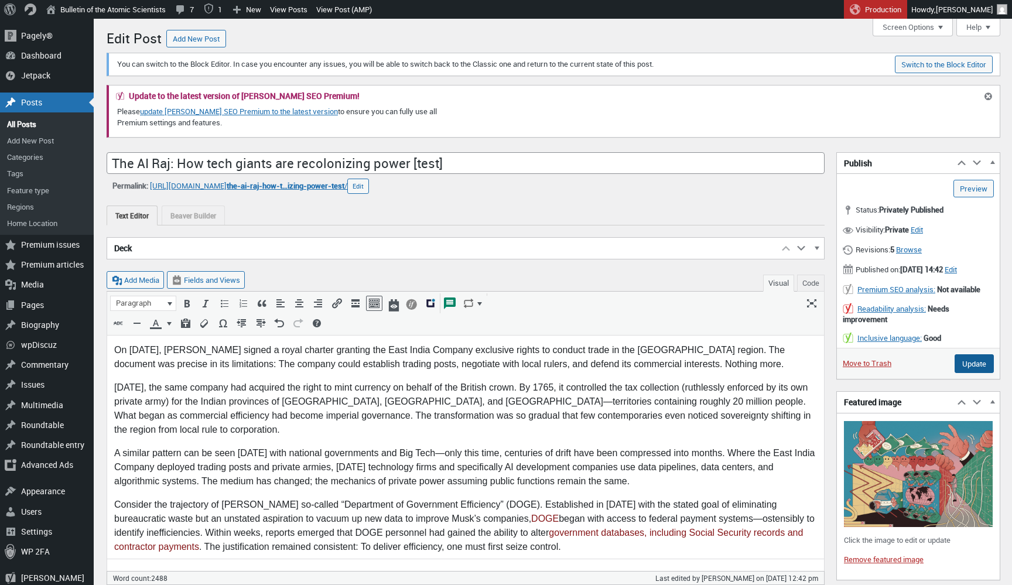
scroll to position [0, 0]
click at [975, 373] on input "Update" at bounding box center [973, 363] width 39 height 19
type input "Update"
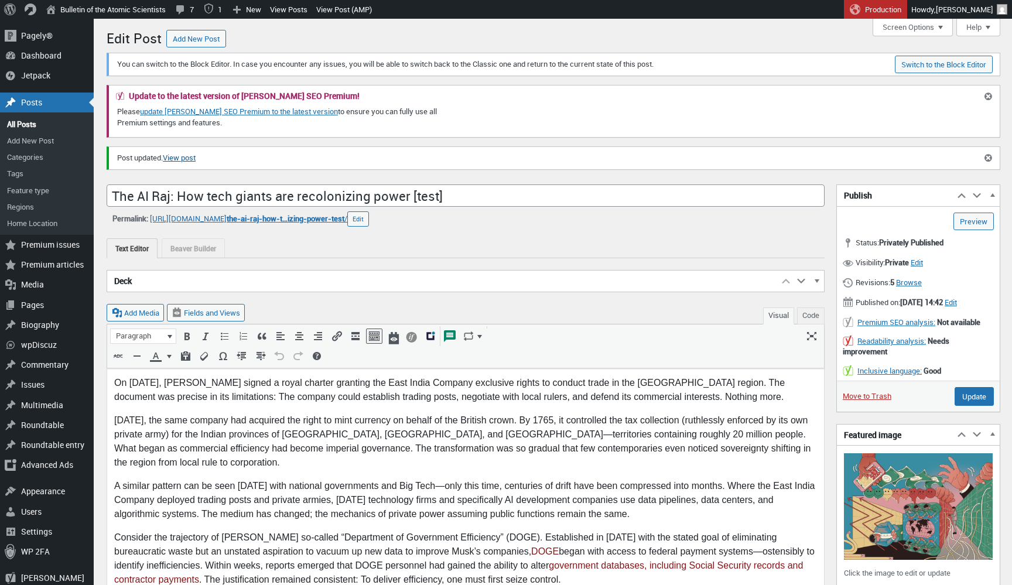
click at [194, 156] on link "View post" at bounding box center [179, 158] width 33 height 12
